Goal: Answer question/provide support: Share knowledge or assist other users

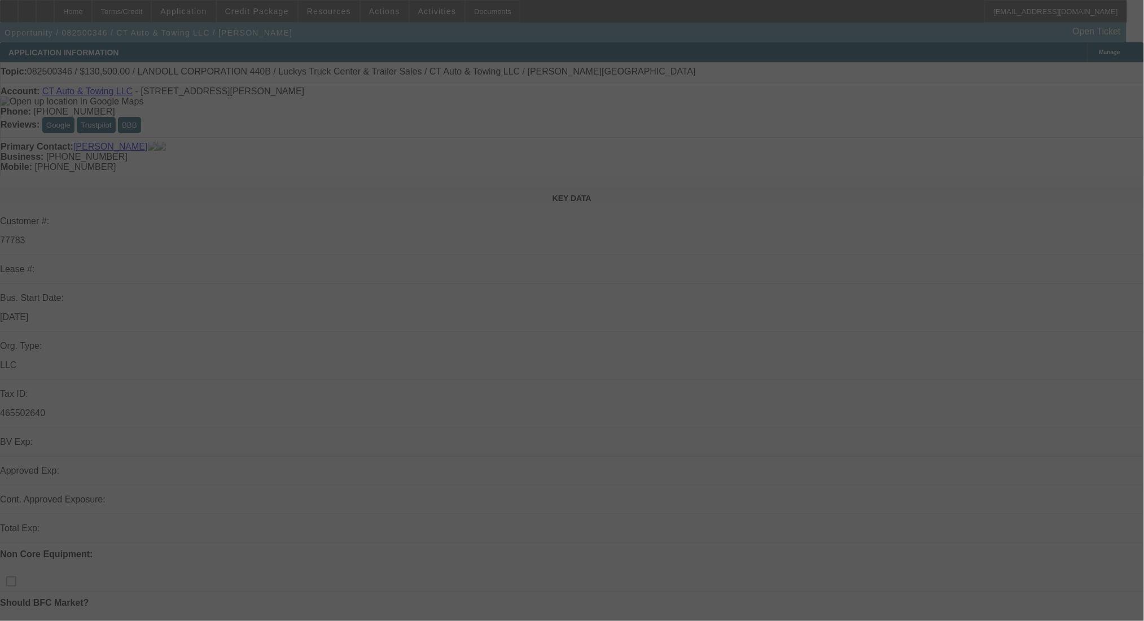
select select "0"
select select "6"
select select "0"
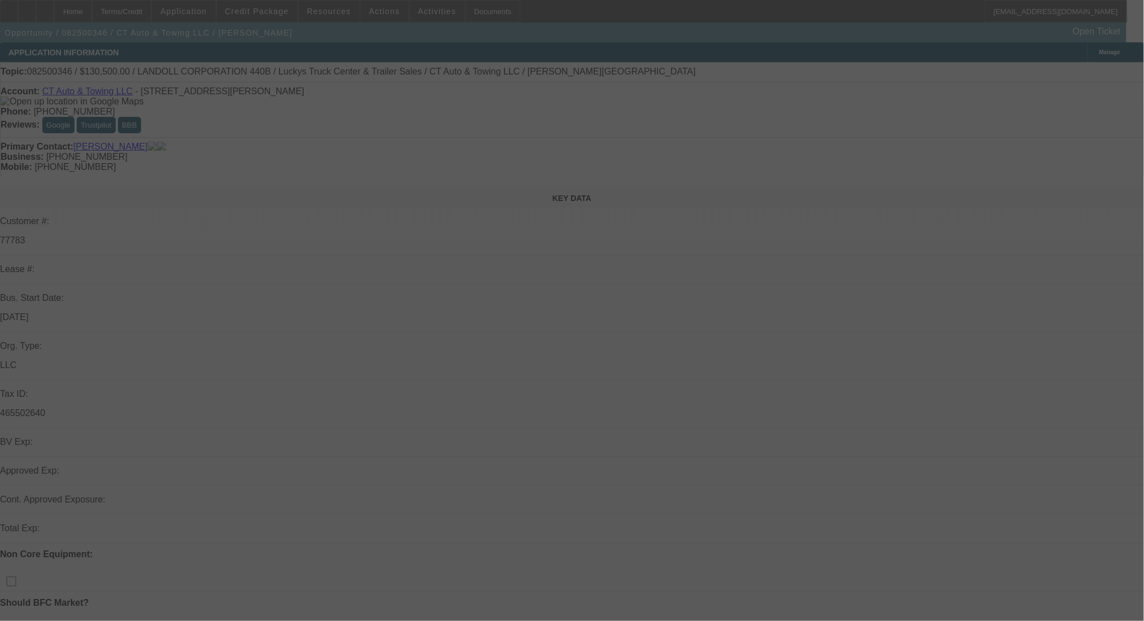
select select "0"
select select "6"
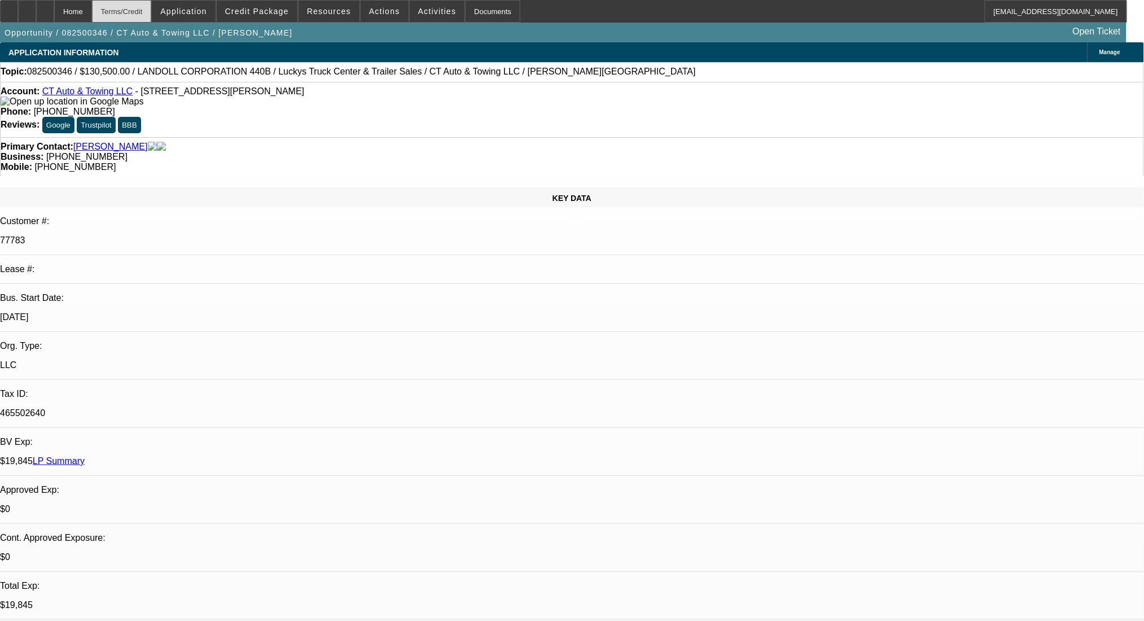
drag, startPoint x: 181, startPoint y: 14, endPoint x: 170, endPoint y: 12, distance: 11.5
click at [181, 14] on span at bounding box center [183, 11] width 63 height 27
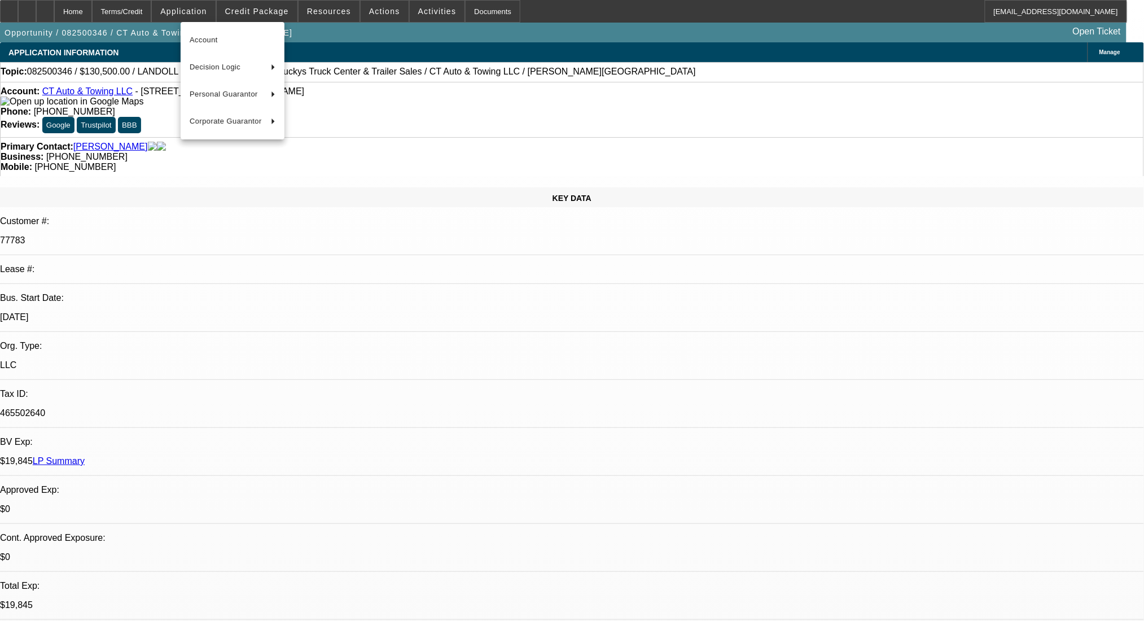
click at [159, 10] on div at bounding box center [572, 310] width 1144 height 621
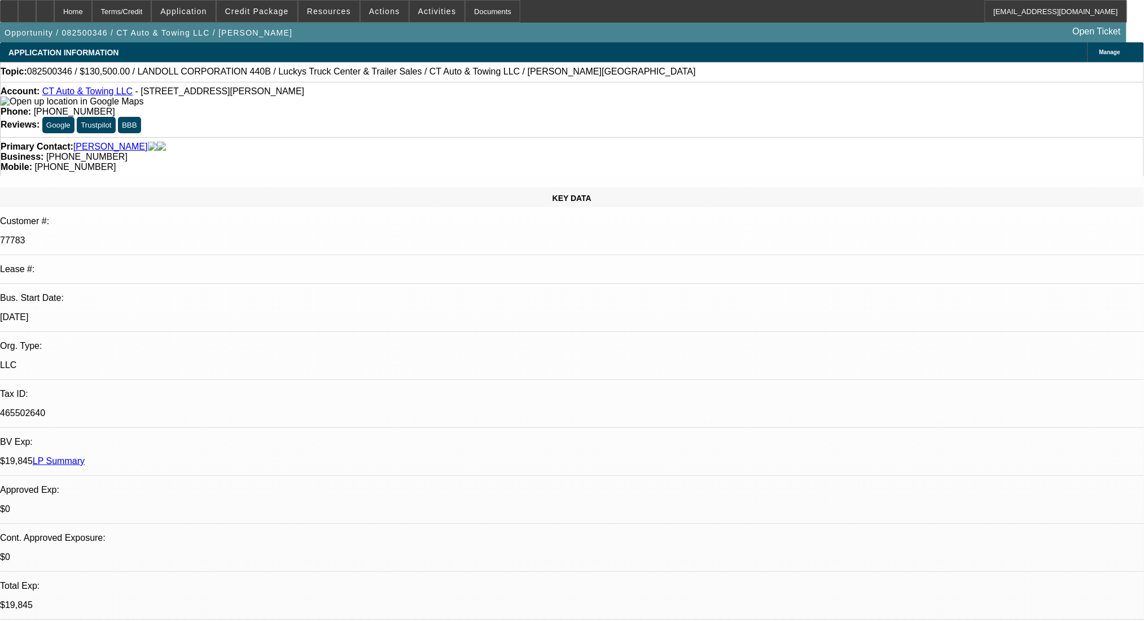
click at [152, 10] on div "Terms/Credit" at bounding box center [122, 11] width 60 height 23
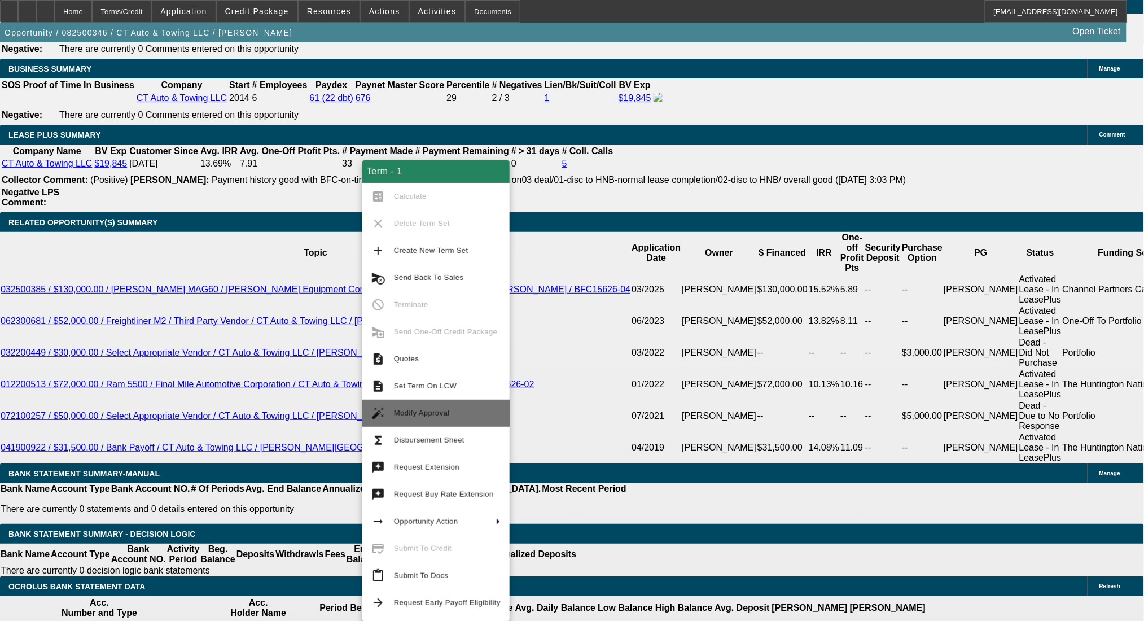
click at [452, 401] on button "auto_fix_high Modify Approval" at bounding box center [435, 413] width 147 height 27
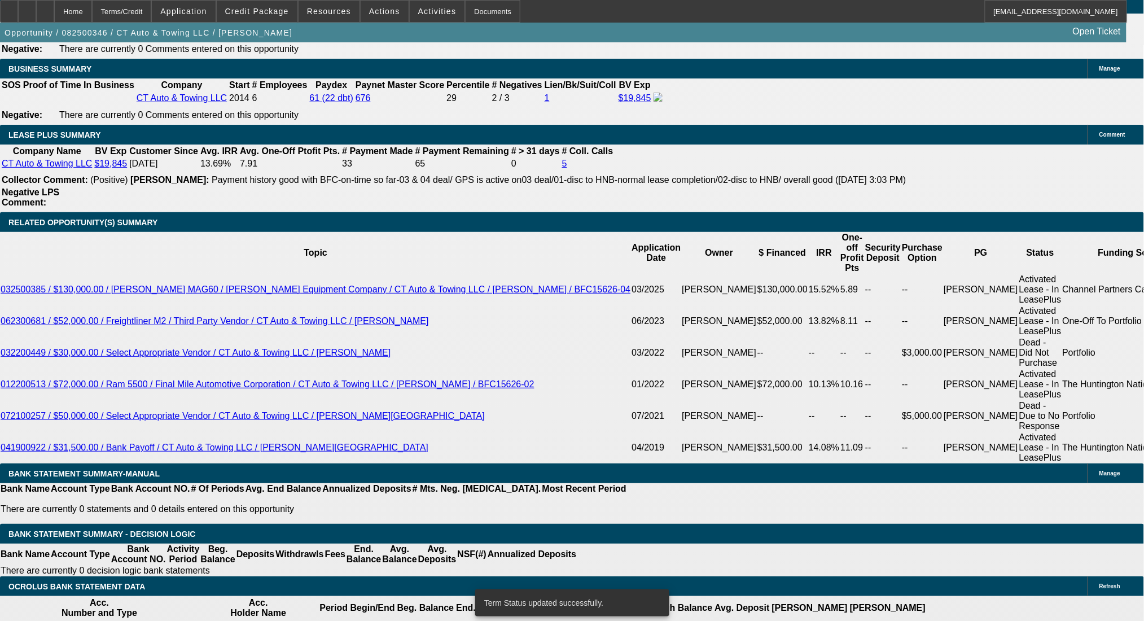
select select "0"
select select "6"
select select "0"
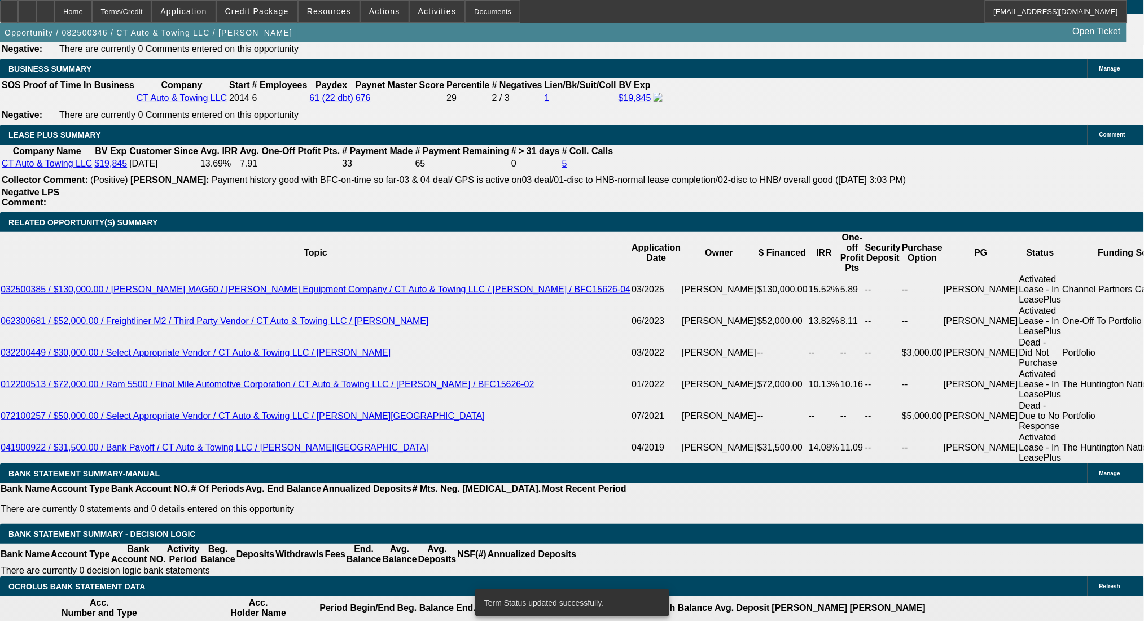
select select "0"
select select "6"
select select "0"
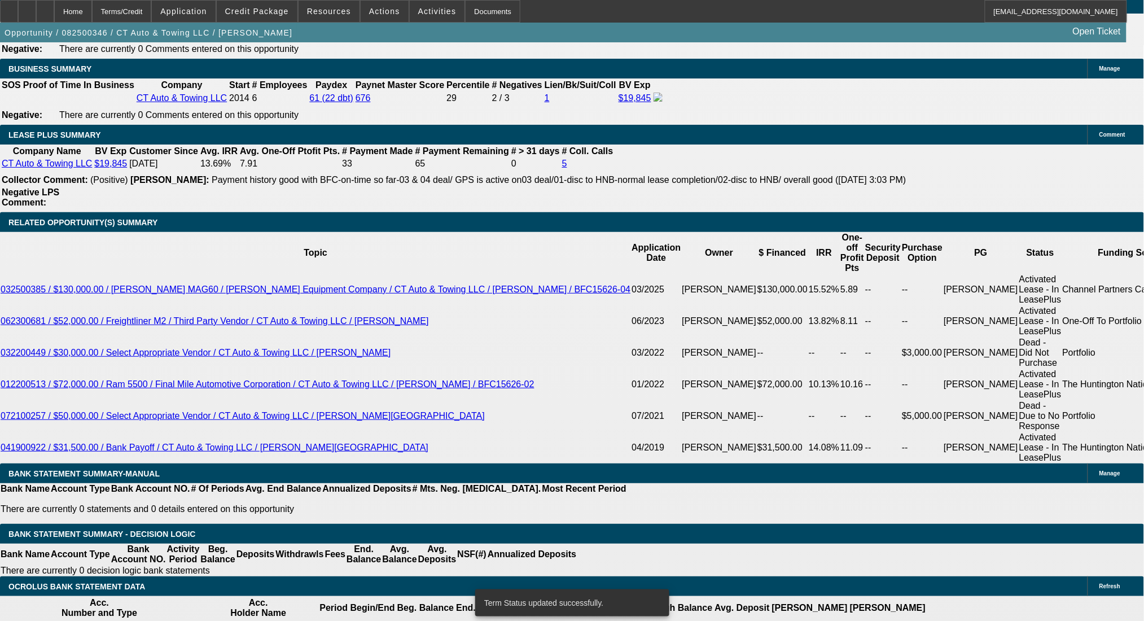
select select "0"
select select "6"
drag, startPoint x: 252, startPoint y: 355, endPoint x: 319, endPoint y: 354, distance: 67.2
type input "7"
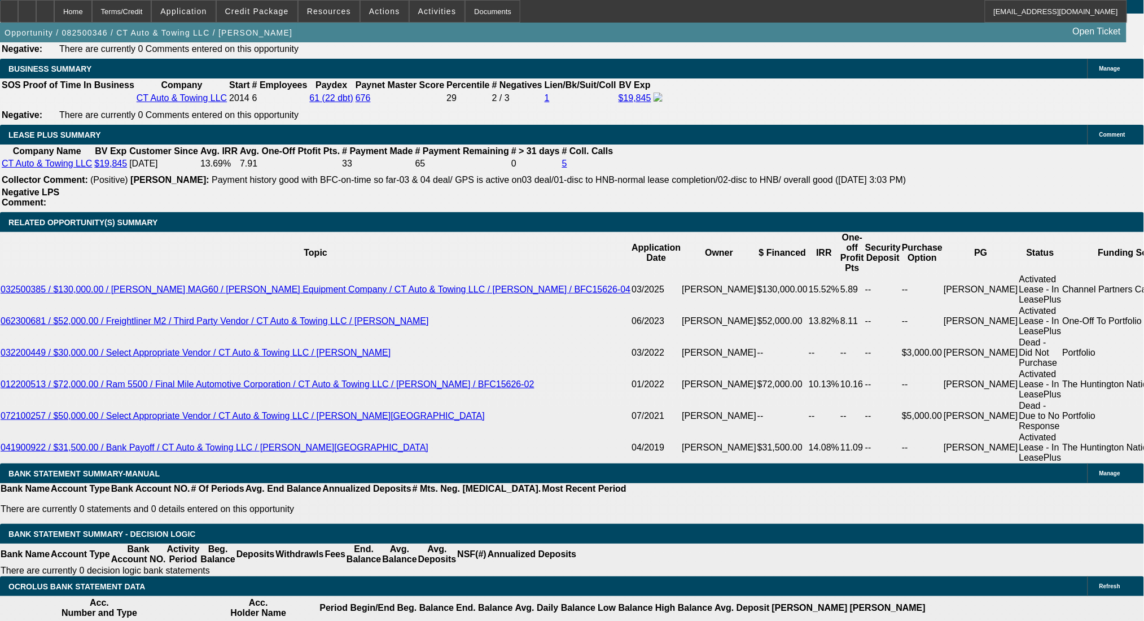
type input "UNKNOWN"
type input "$2,224.90"
type input "7"
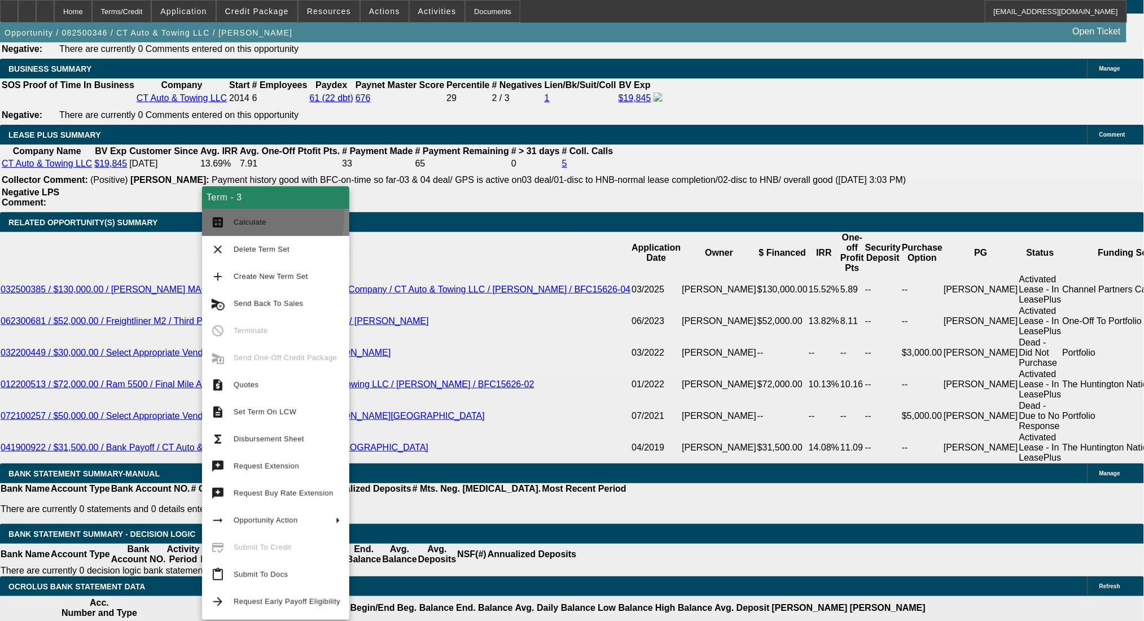
click at [235, 216] on span "Calculate" at bounding box center [287, 223] width 107 height 14
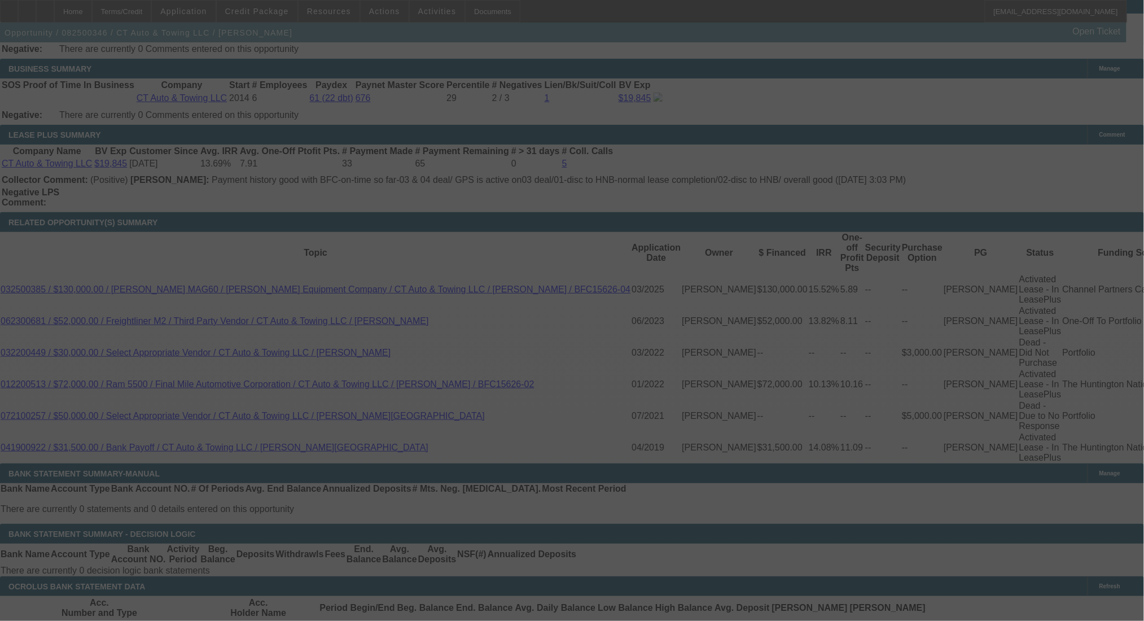
select select "0"
select select "6"
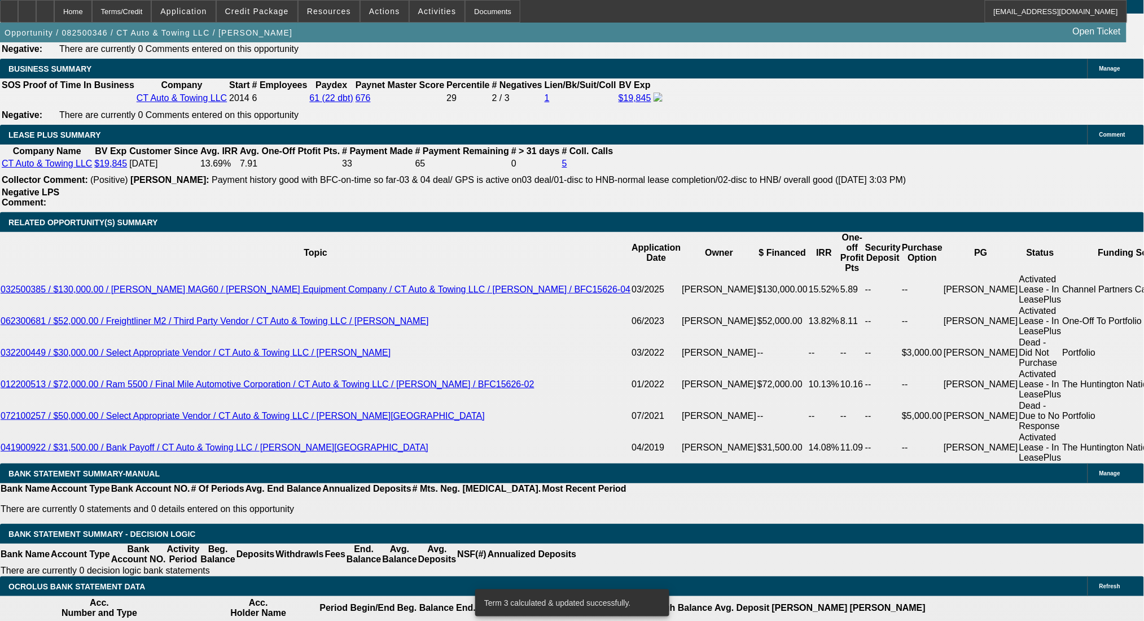
drag, startPoint x: 257, startPoint y: 356, endPoint x: 289, endPoint y: 357, distance: 32.2
type input "UNKNOWN"
type input "8"
type input "$2,288.09"
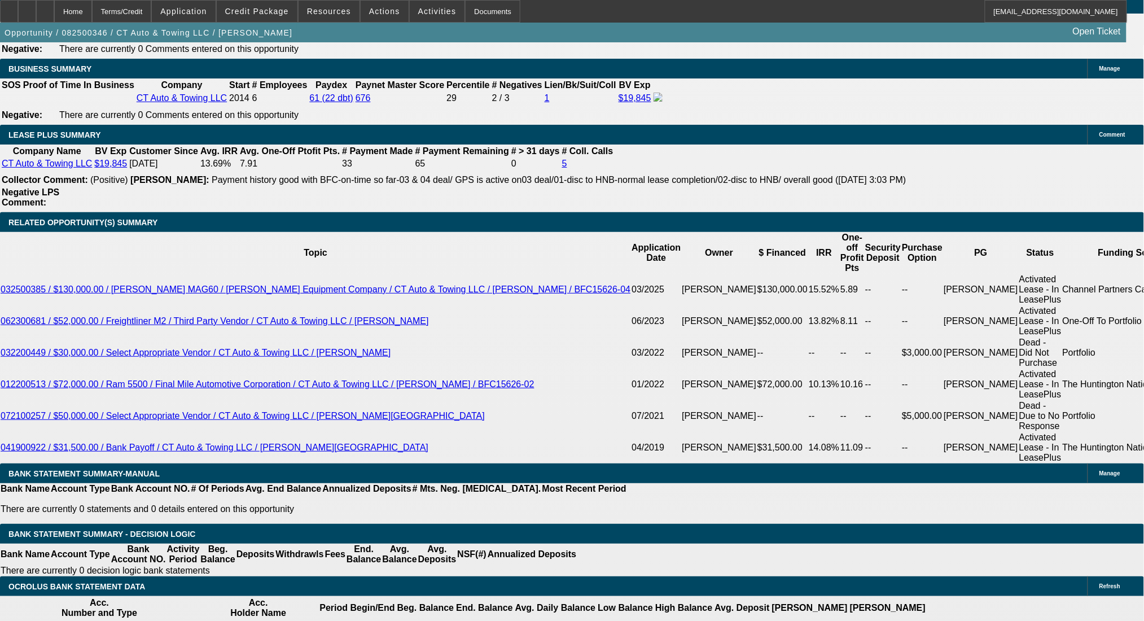
type input "8"
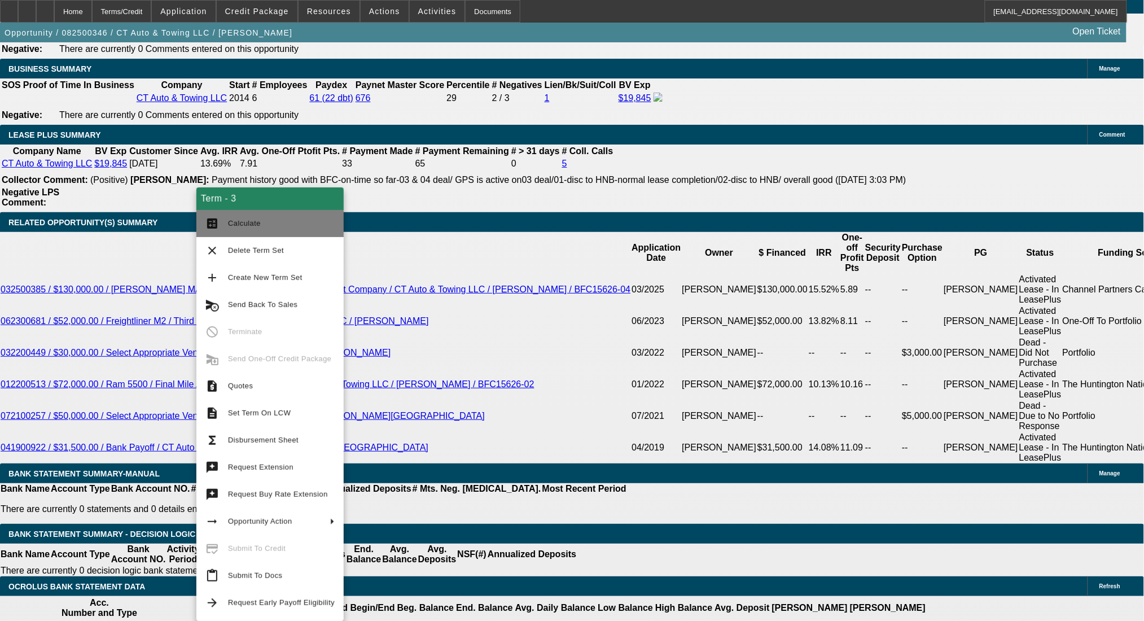
click at [248, 213] on button "calculate Calculate" at bounding box center [269, 223] width 147 height 27
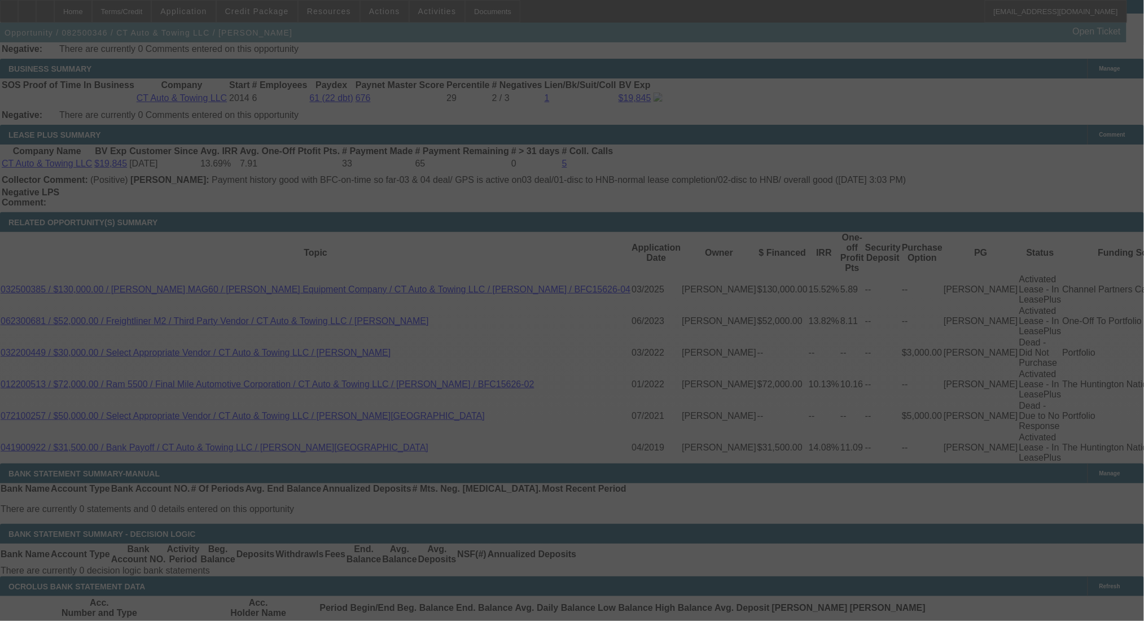
select select "0"
select select "6"
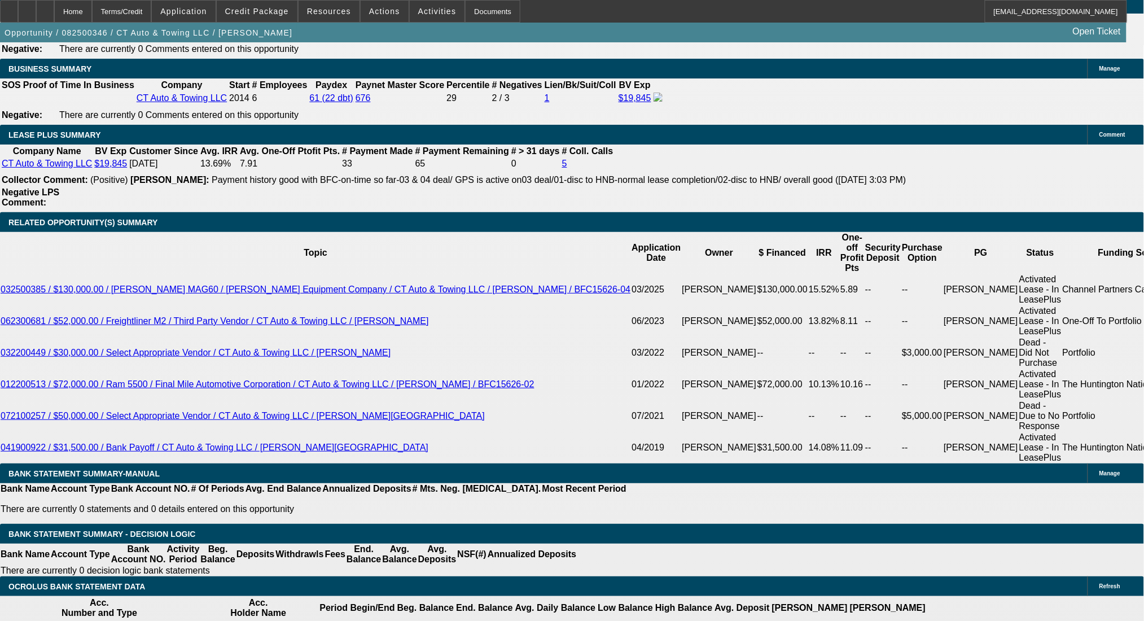
drag, startPoint x: 257, startPoint y: 353, endPoint x: 294, endPoint y: 356, distance: 37.4
type input "8.5"
type input "UNKNOWN"
type input "$2,320.08"
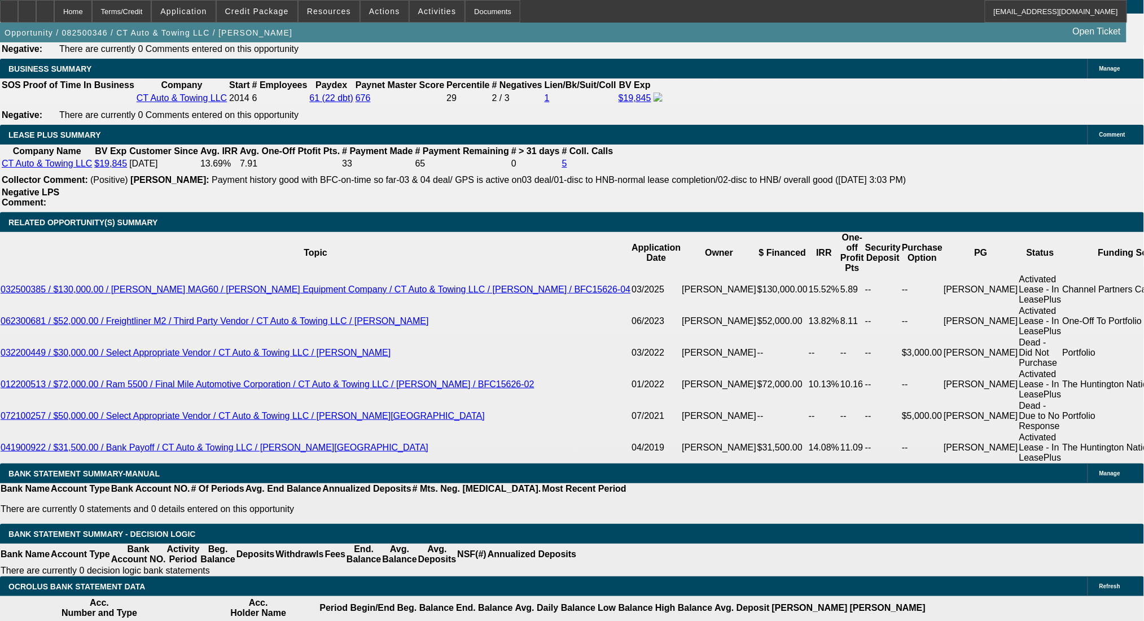
type input "8.5"
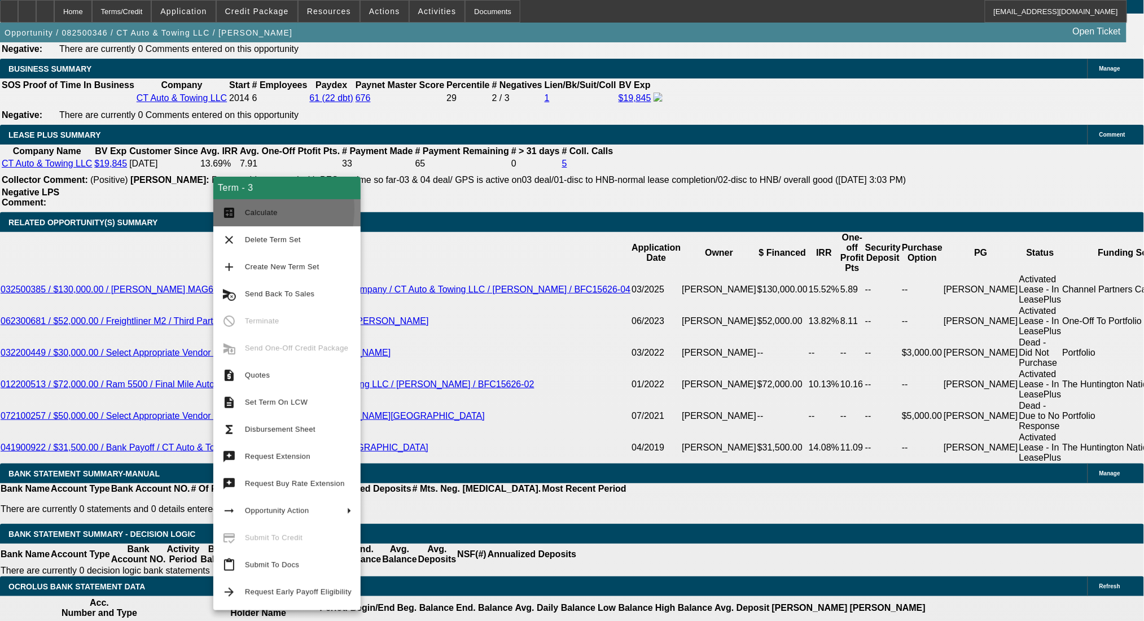
click at [238, 209] on button "calculate Calculate" at bounding box center [286, 212] width 147 height 27
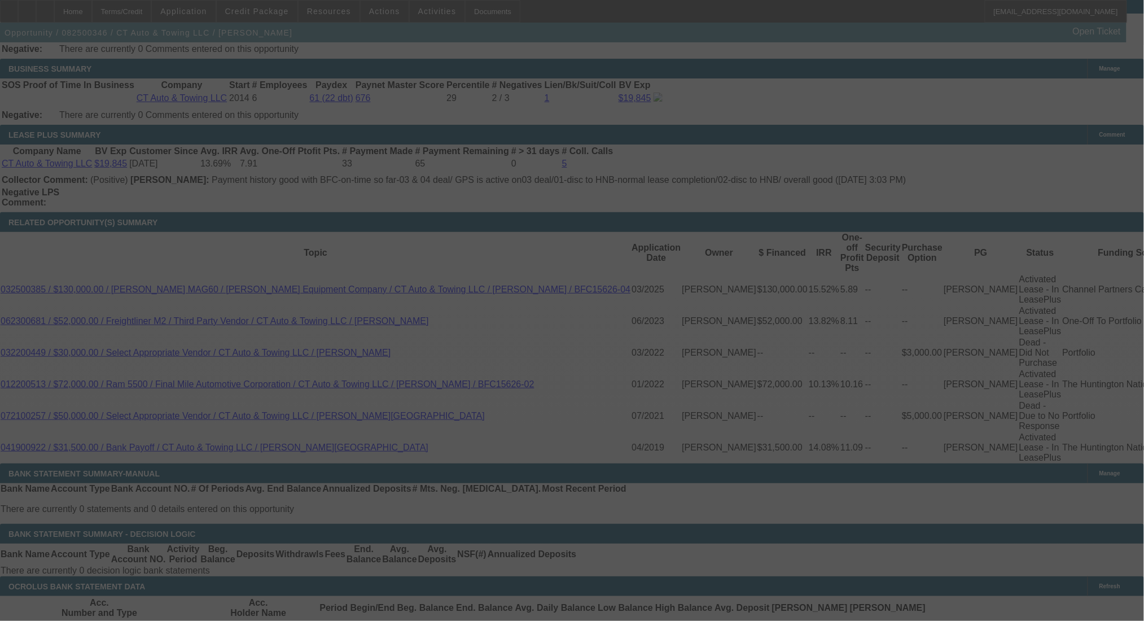
select select "0"
select select "6"
